Goal: Information Seeking & Learning: Compare options

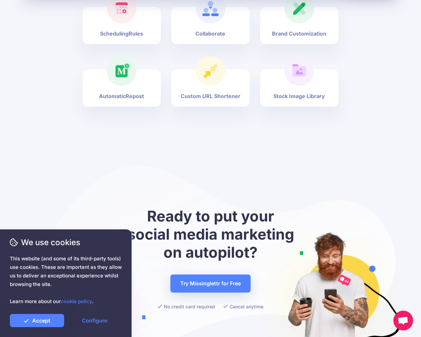
scroll to position [2439, 0]
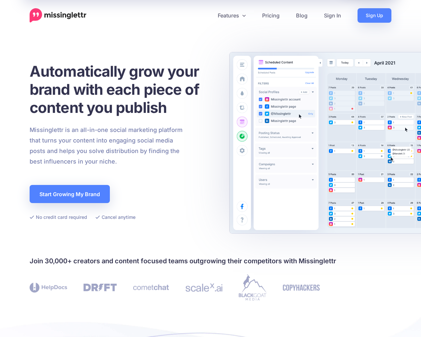
scroll to position [2288, 0]
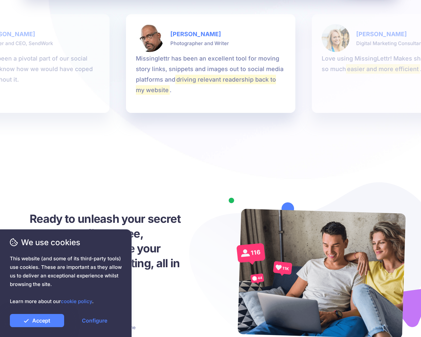
scroll to position [1629, 0]
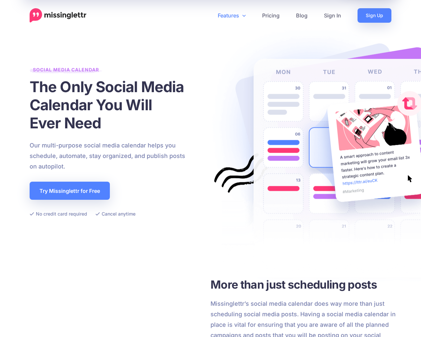
scroll to position [1507, 0]
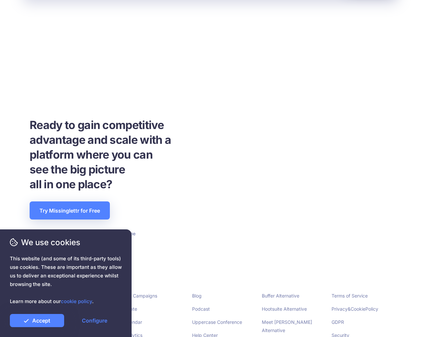
scroll to position [1514, 0]
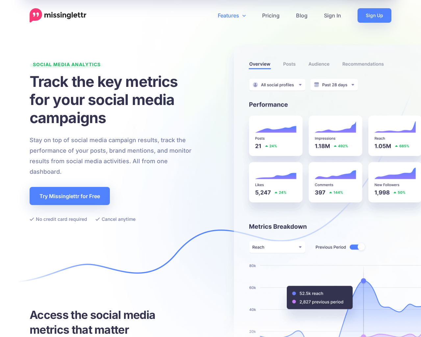
scroll to position [1473, 0]
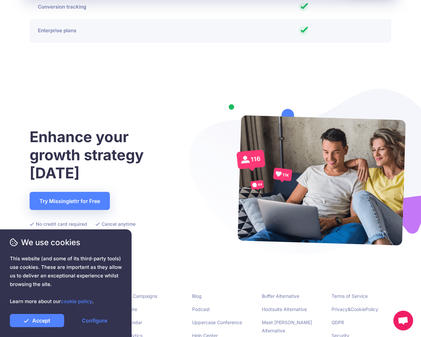
scroll to position [1692, 0]
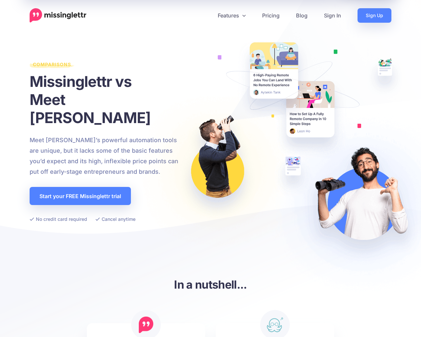
scroll to position [1429, 0]
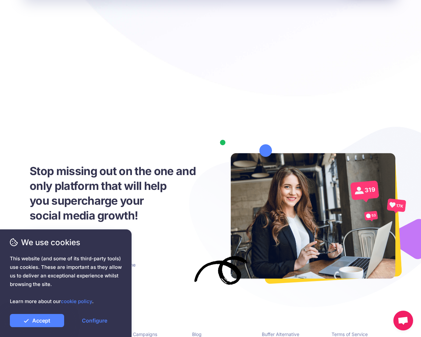
scroll to position [915, 0]
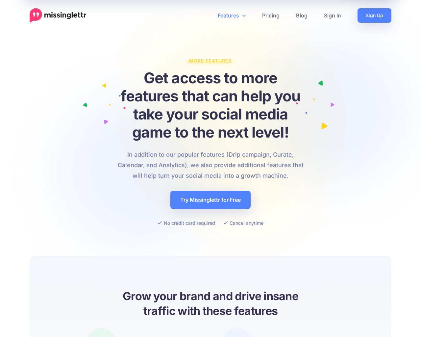
scroll to position [915, 0]
